Goal: Information Seeking & Learning: Learn about a topic

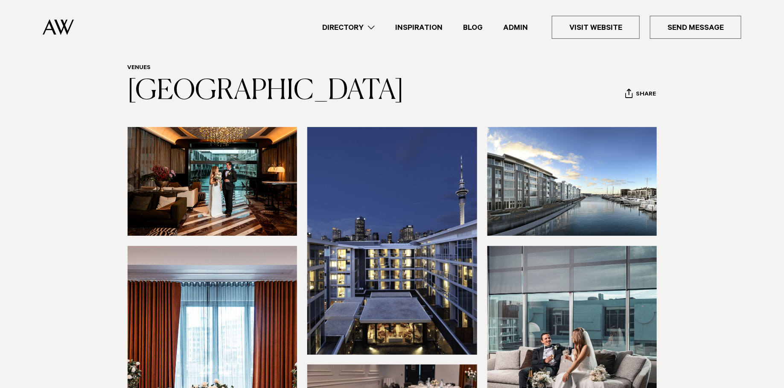
scroll to position [21, 0]
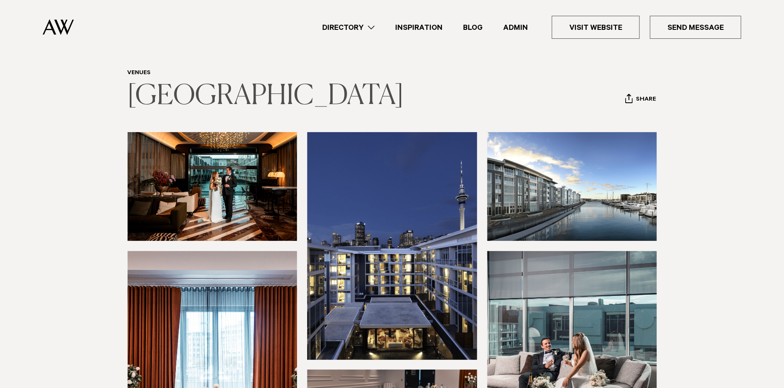
drag, startPoint x: 237, startPoint y: 129, endPoint x: 131, endPoint y: 91, distance: 112.6
click at [131, 91] on h1 "Sofitel Auckland Viaduct Harbour" at bounding box center [266, 96] width 276 height 31
copy link "Sofitel Auckland Viaduct Harbour"
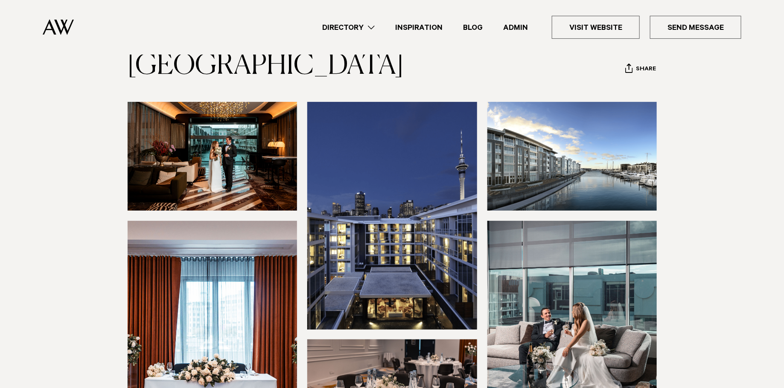
scroll to position [52, 0]
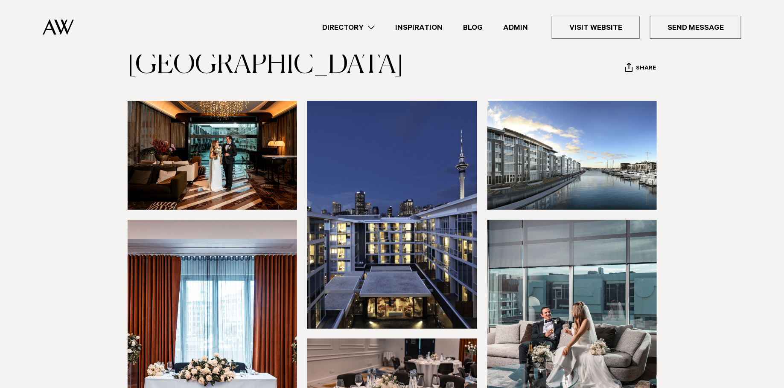
click at [248, 206] on img at bounding box center [213, 155] width 170 height 109
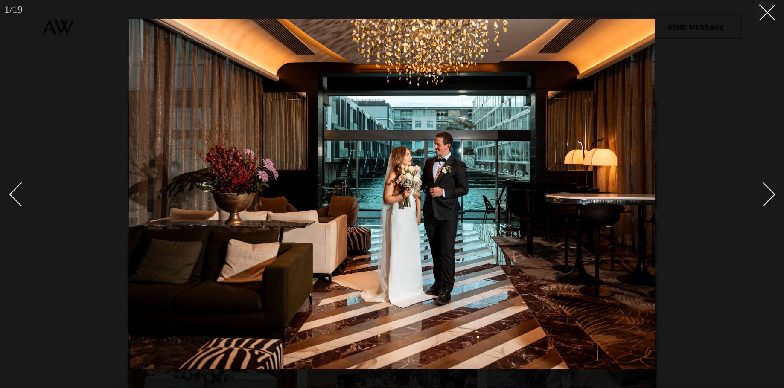
click at [34, 76] on div at bounding box center [392, 194] width 784 height 388
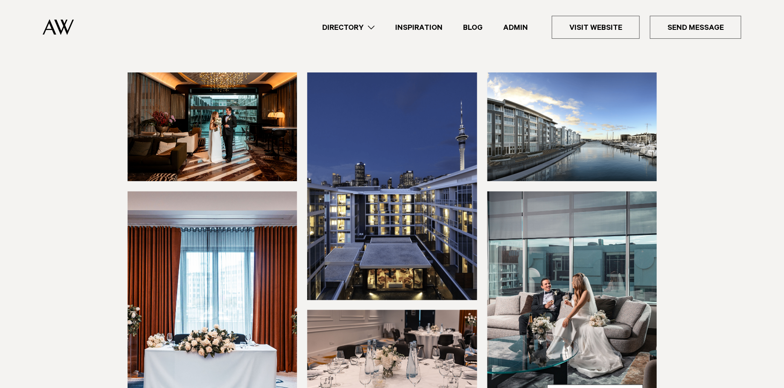
scroll to position [86, 0]
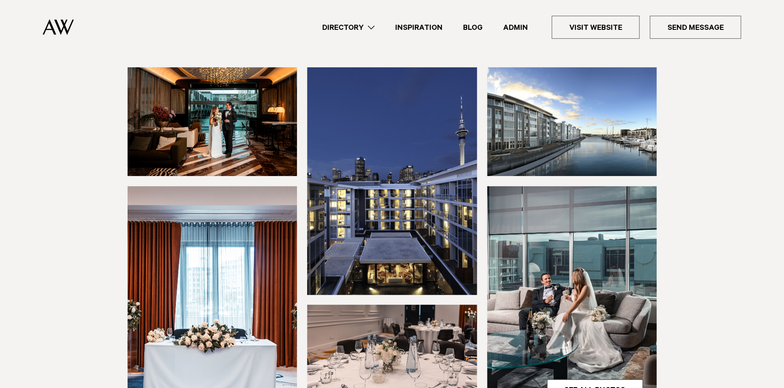
click at [256, 169] on img at bounding box center [213, 121] width 170 height 109
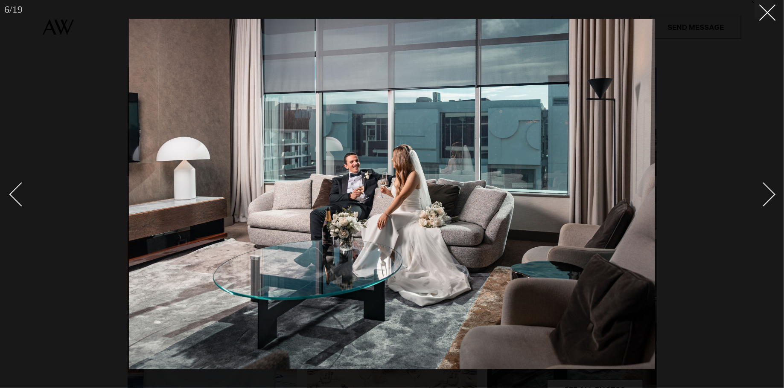
click at [50, 100] on div at bounding box center [392, 194] width 784 height 388
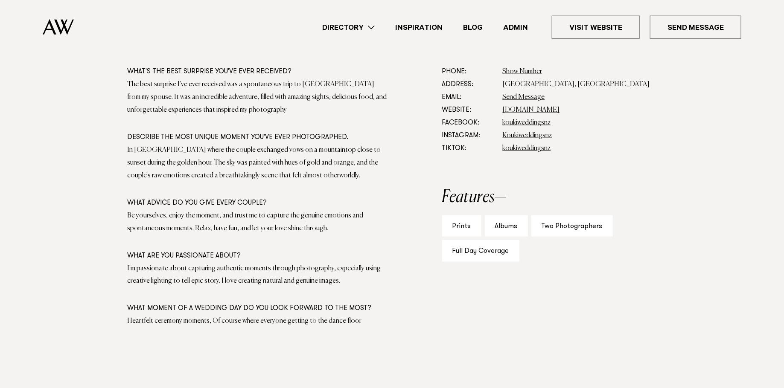
scroll to position [521, 0]
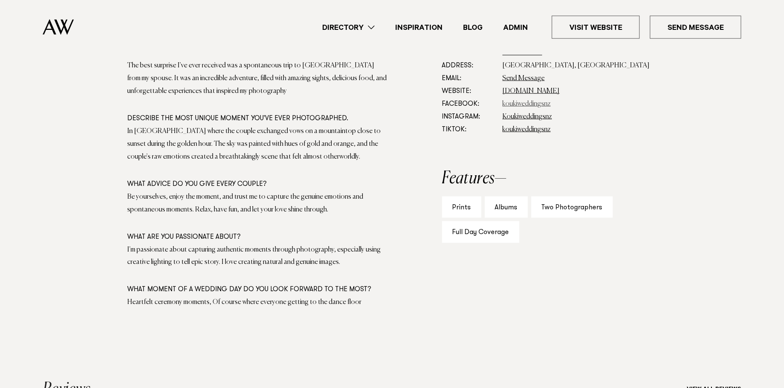
click at [511, 102] on link "koukiweddingsnz" at bounding box center [527, 104] width 48 height 7
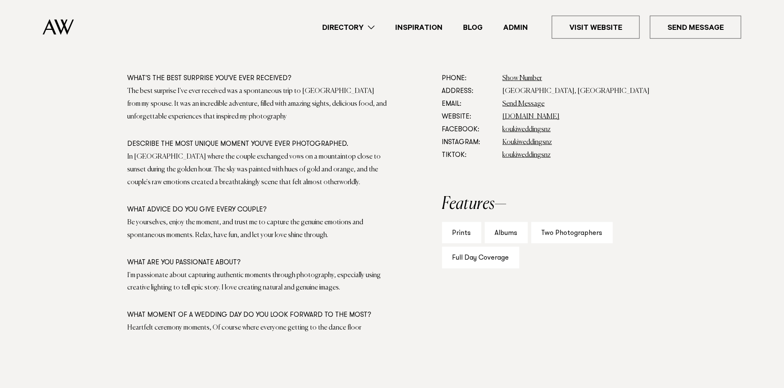
scroll to position [491, 0]
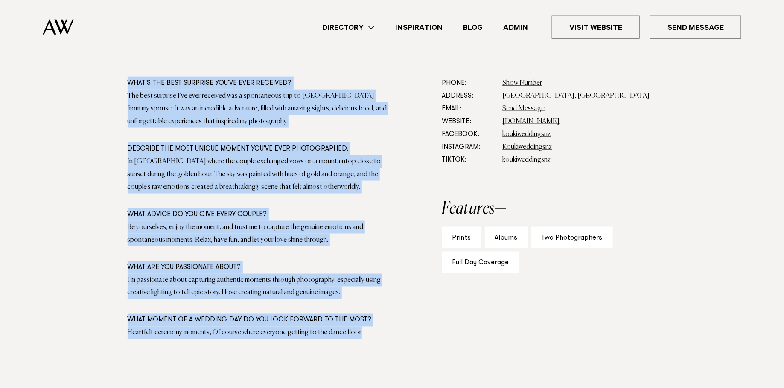
drag, startPoint x: 372, startPoint y: 339, endPoint x: 79, endPoint y: 84, distance: 387.9
click at [79, 84] on section "What's the best surprise you've ever received? The best surprise I've ever rece…" at bounding box center [392, 226] width 784 height 299
copy section "What's the best surprise you've ever received? The best surprise I've ever rece…"
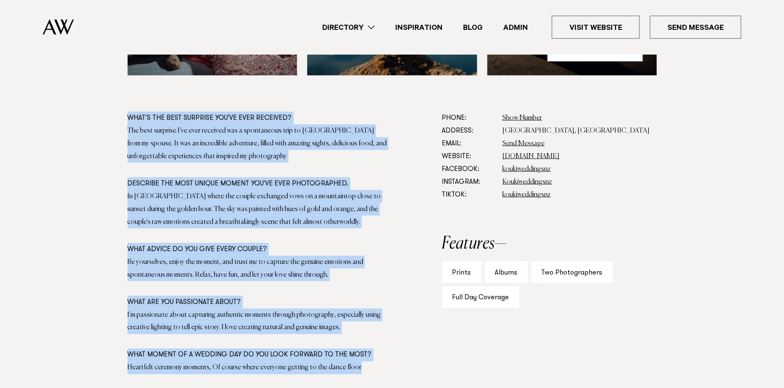
scroll to position [453, 0]
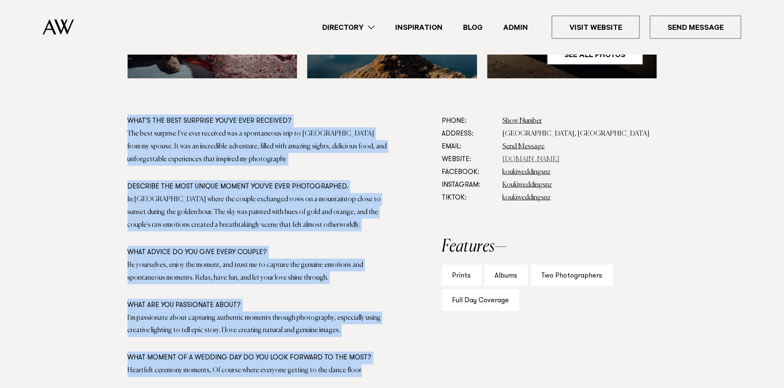
click at [525, 159] on link "[DOMAIN_NAME]" at bounding box center [531, 159] width 57 height 7
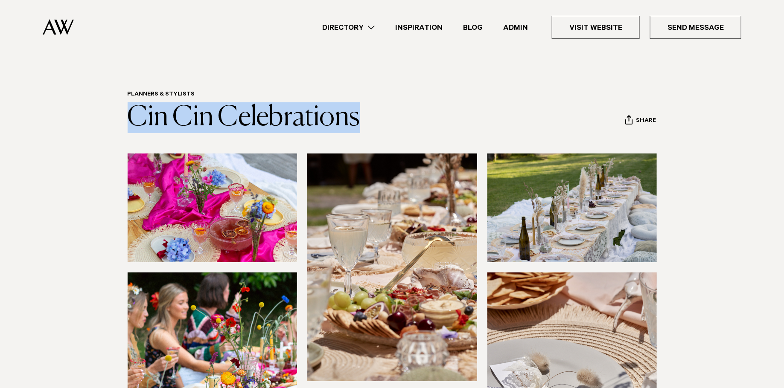
drag, startPoint x: 403, startPoint y: 110, endPoint x: 109, endPoint y: 111, distance: 293.5
click at [109, 111] on div "Planners & Stylists Cin Cin Celebrations Share Copy Link Email twitter" at bounding box center [392, 112] width 601 height 42
copy link "Cin Cin Celebrations"
click at [218, 190] on img at bounding box center [213, 208] width 170 height 109
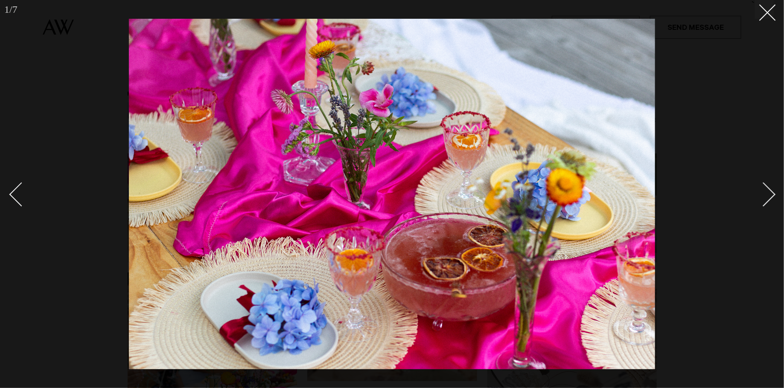
click at [105, 220] on div at bounding box center [392, 194] width 784 height 388
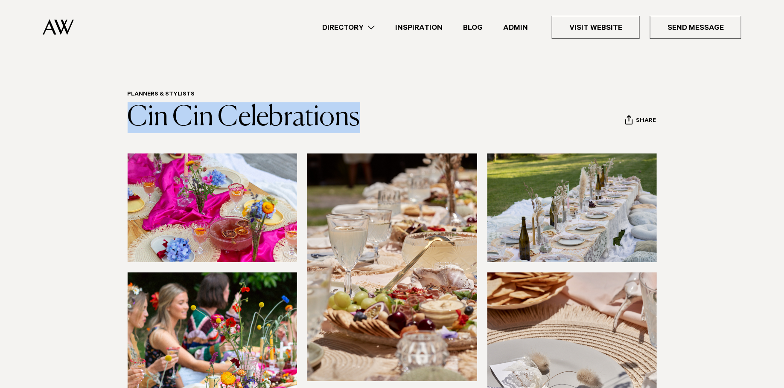
click at [184, 214] on img at bounding box center [213, 208] width 170 height 109
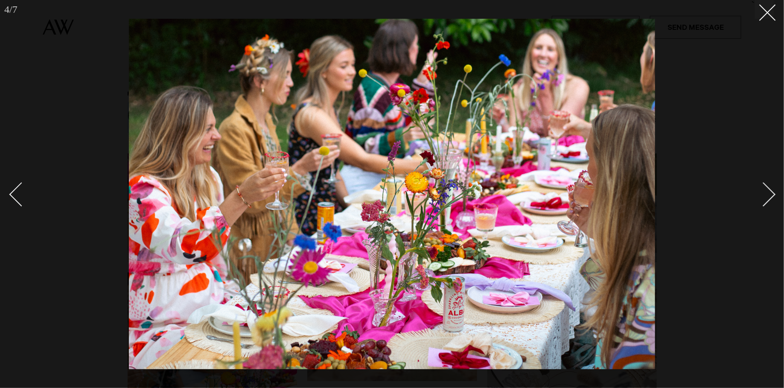
click at [313, 204] on img at bounding box center [392, 194] width 526 height 351
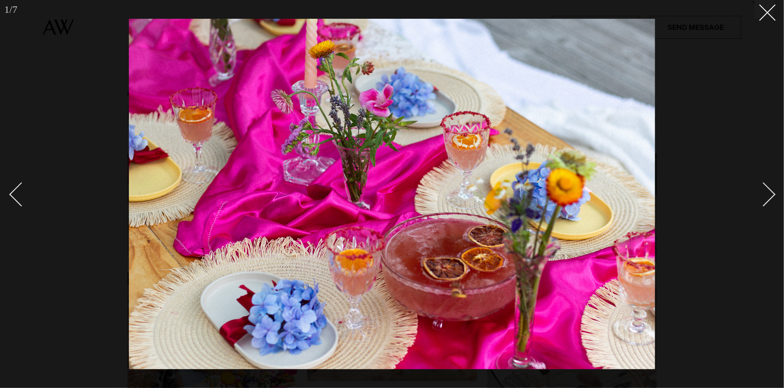
click at [99, 100] on div at bounding box center [392, 194] width 784 height 388
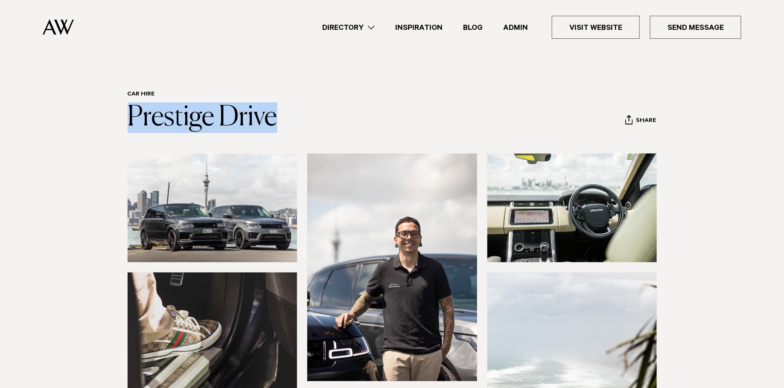
drag, startPoint x: 318, startPoint y: 117, endPoint x: 126, endPoint y: 111, distance: 192.1
click at [126, 111] on div "Car Hire Prestige Drive Share Copy Link Email twitter" at bounding box center [392, 112] width 601 height 42
copy link "Prestige Drive"
click at [174, 235] on img at bounding box center [213, 208] width 170 height 109
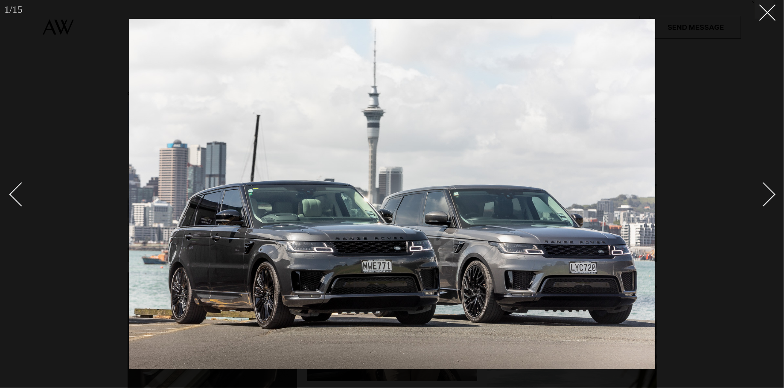
click at [764, 122] on div at bounding box center [392, 194] width 784 height 388
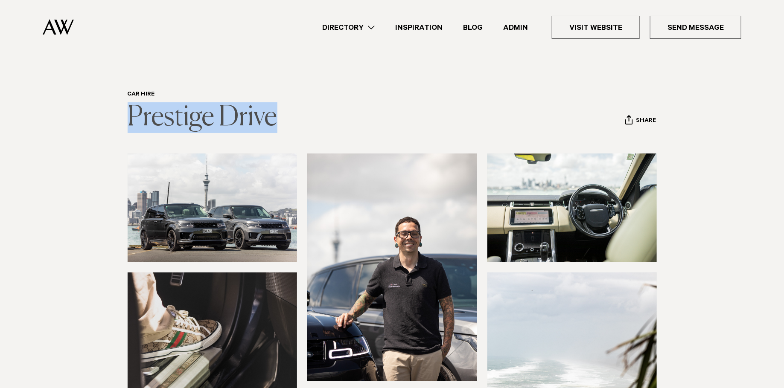
click at [238, 112] on link "Prestige Drive" at bounding box center [203, 117] width 150 height 27
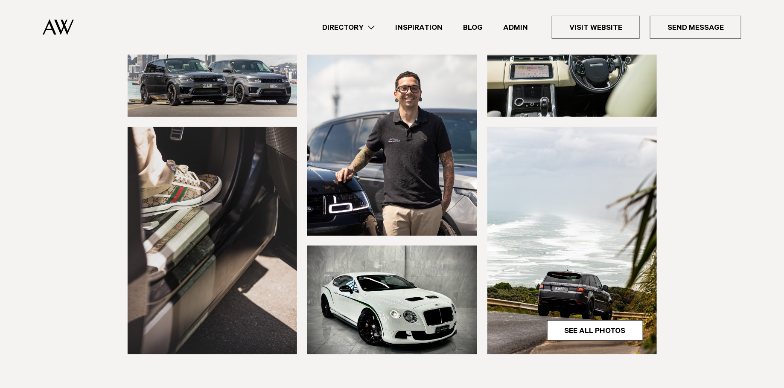
scroll to position [146, 0]
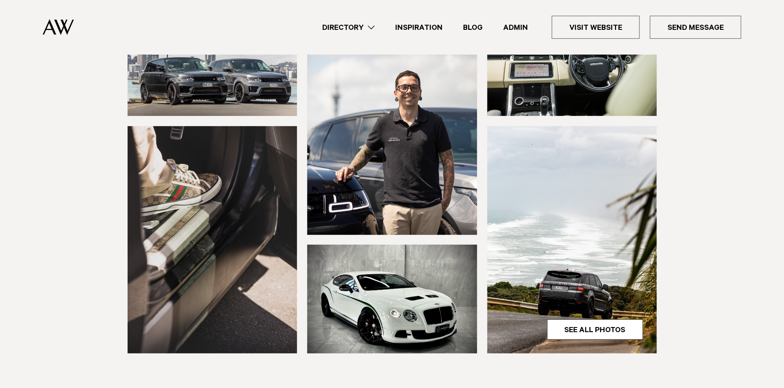
click at [527, 211] on img at bounding box center [572, 239] width 170 height 227
